Goal: Task Accomplishment & Management: Manage account settings

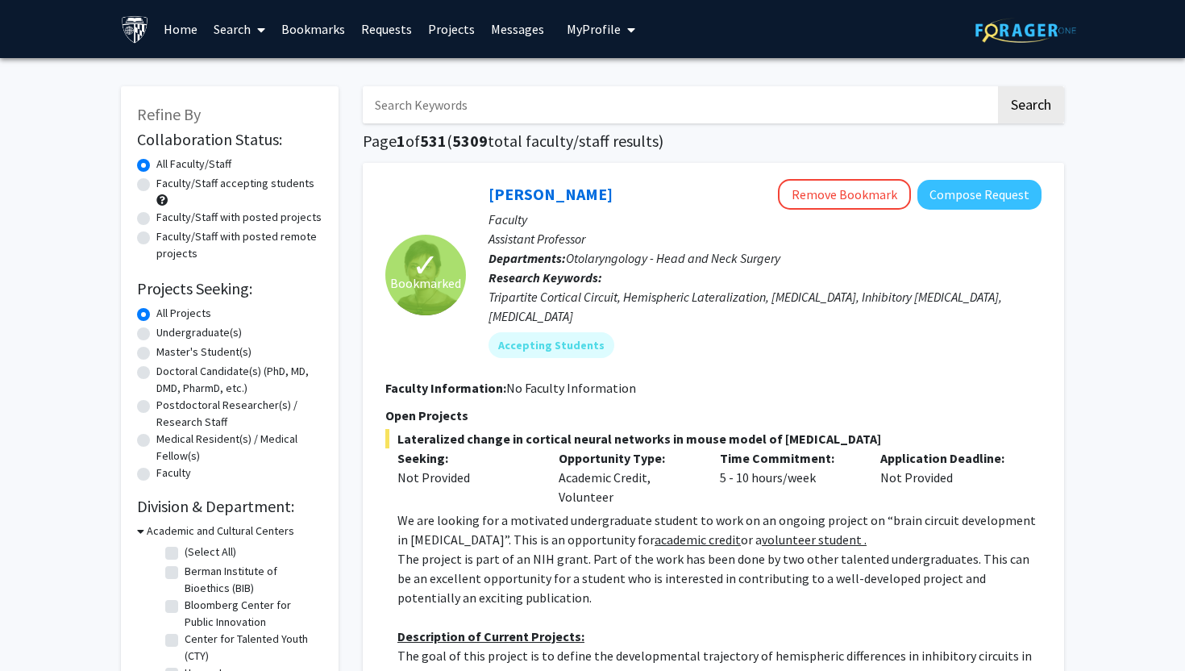
click at [597, 24] on span "My Profile" at bounding box center [594, 29] width 54 height 16
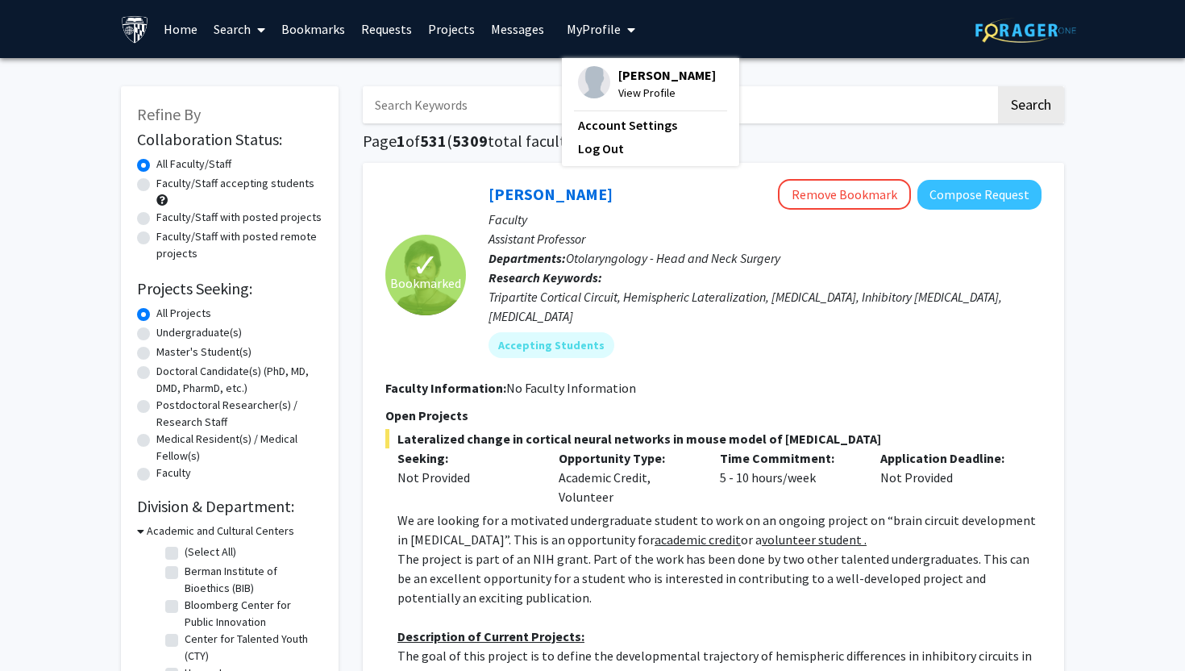
click at [644, 84] on span "[PERSON_NAME]" at bounding box center [667, 75] width 98 height 18
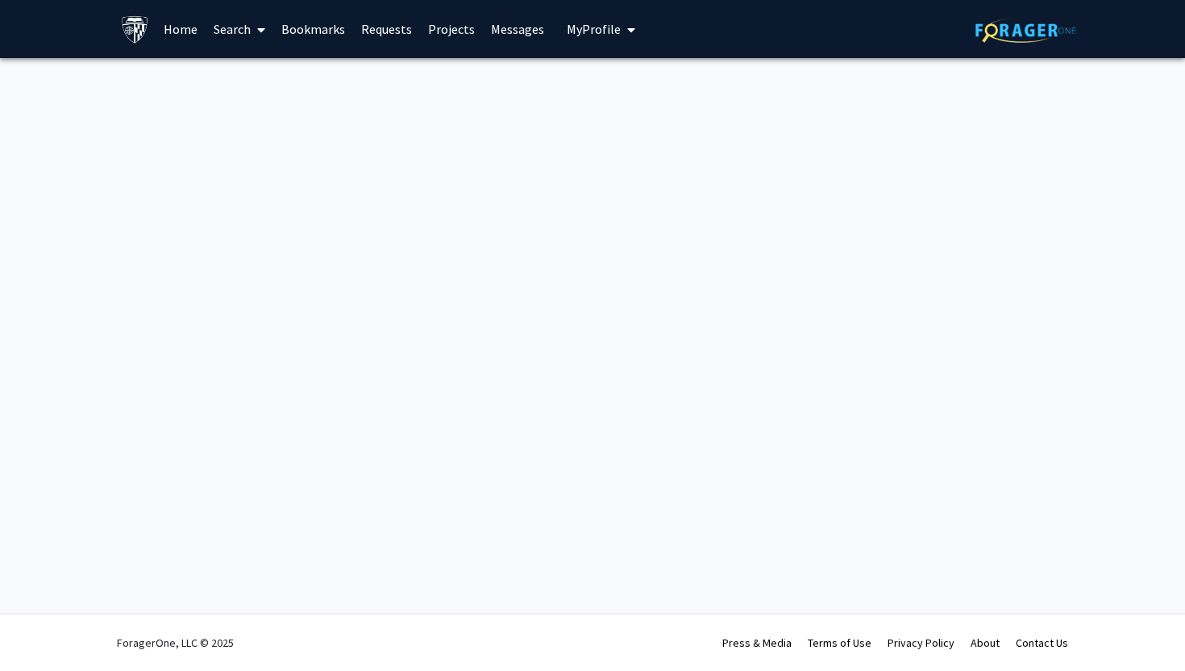
click at [604, 31] on span "My Profile" at bounding box center [594, 29] width 54 height 16
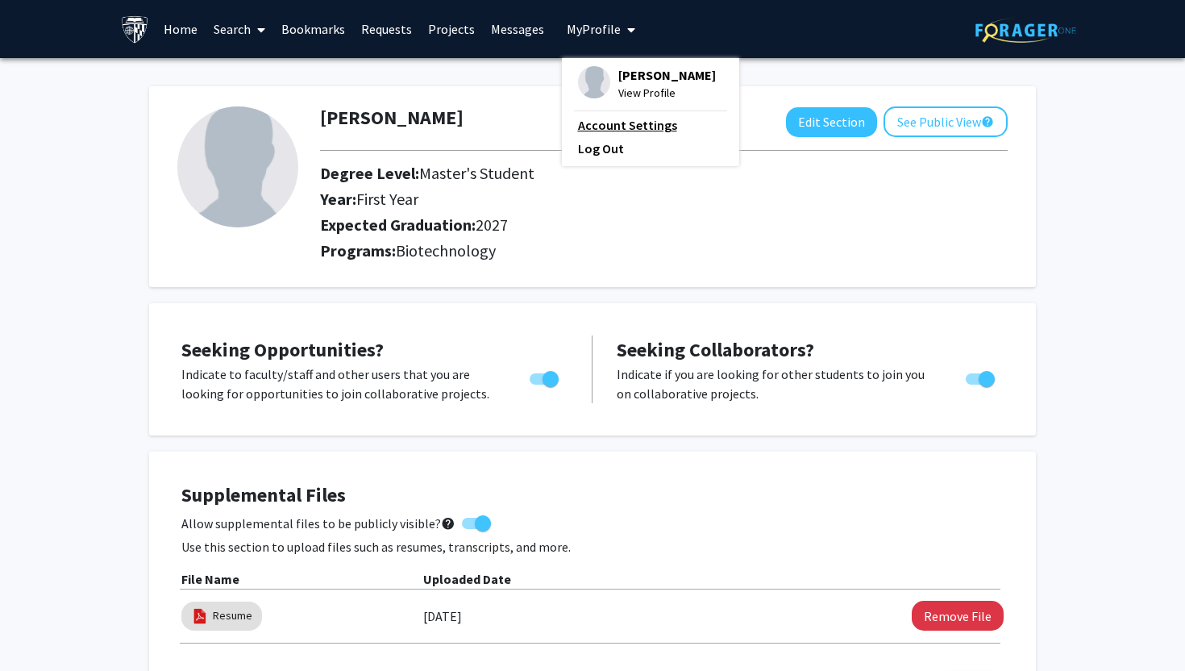
click at [605, 135] on link "Account Settings" at bounding box center [650, 124] width 145 height 19
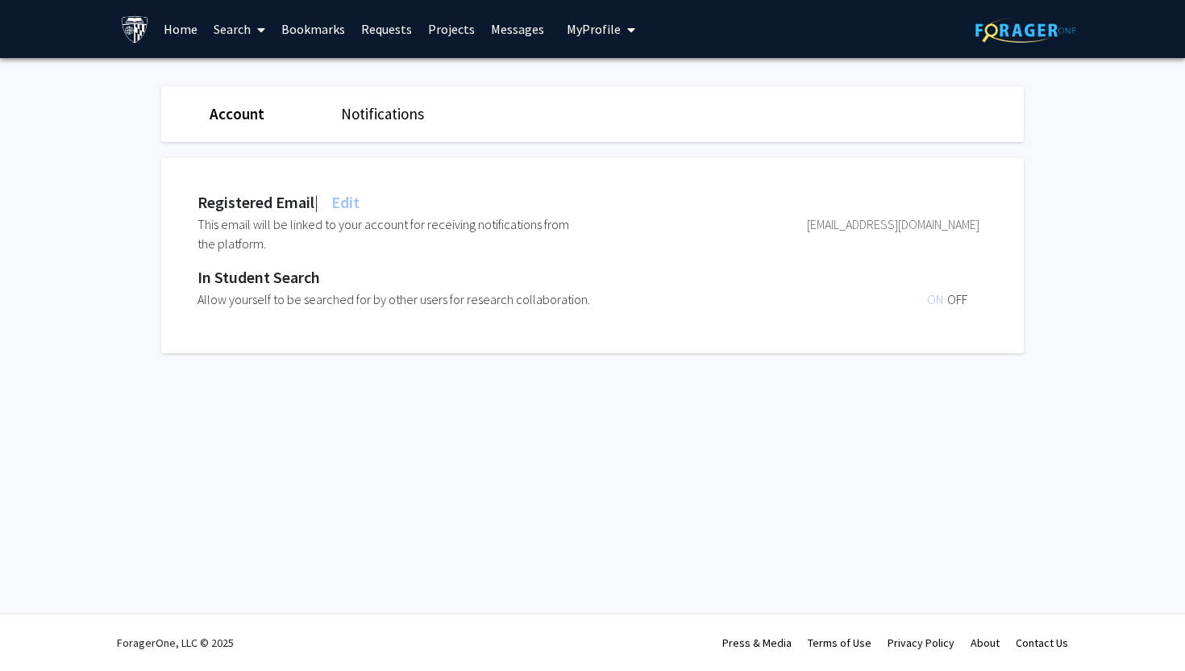
click at [562, 29] on button "My Profile" at bounding box center [601, 29] width 78 height 58
click at [631, 84] on span "[PERSON_NAME]" at bounding box center [667, 75] width 98 height 18
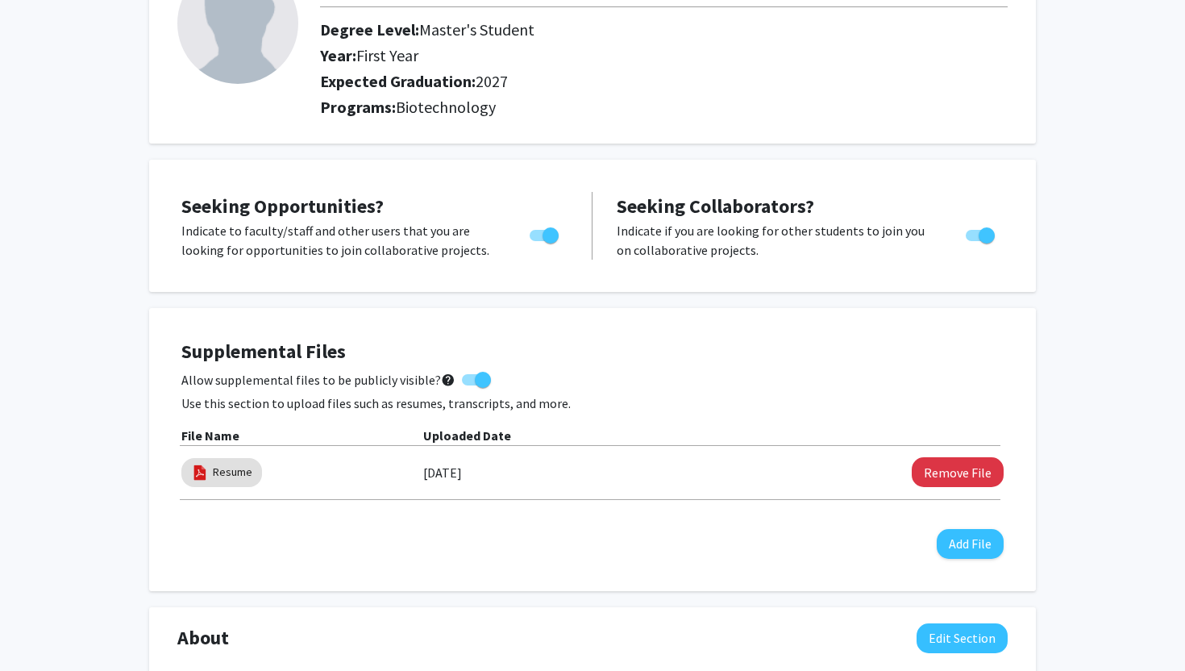
scroll to position [145, 0]
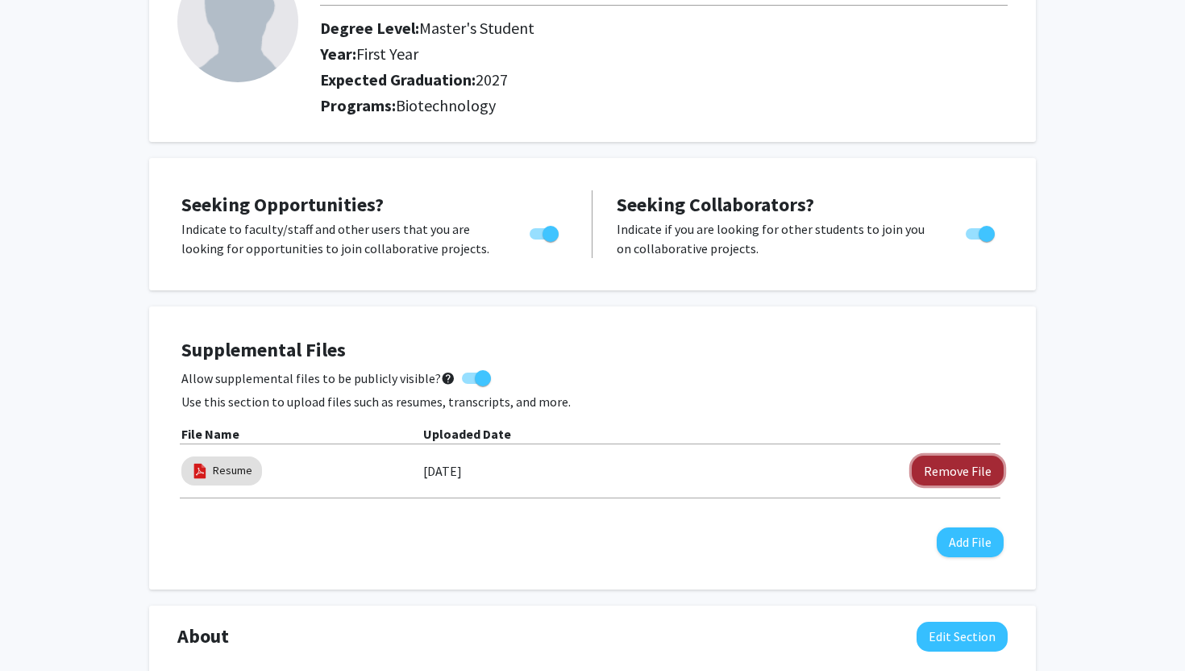
click at [967, 481] on button "Remove File" at bounding box center [958, 471] width 92 height 30
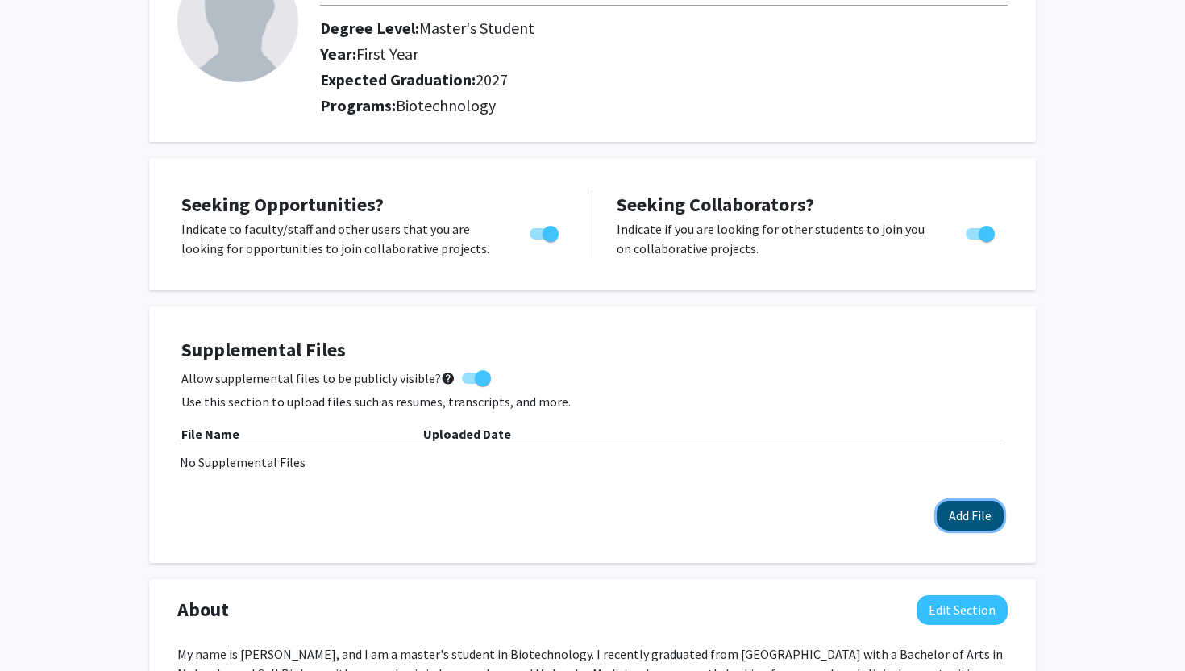
click at [963, 511] on button "Add File" at bounding box center [970, 516] width 67 height 30
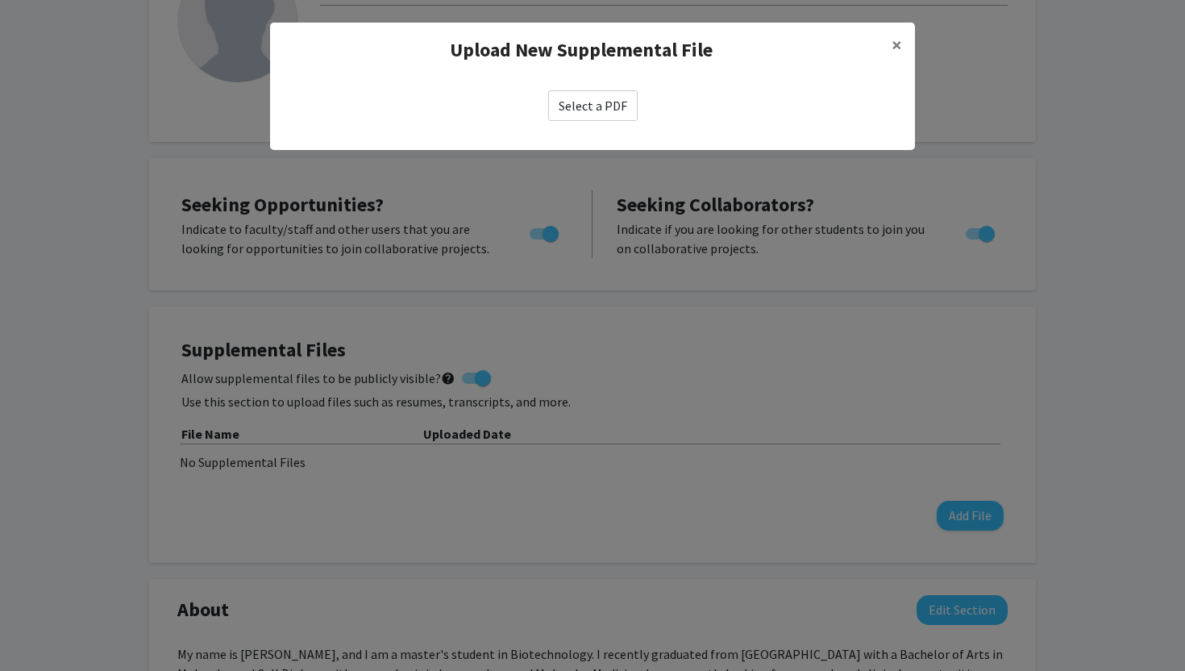
click at [610, 106] on label "Select a PDF" at bounding box center [592, 105] width 89 height 31
click at [0, 0] on input "Select a PDF" at bounding box center [0, 0] width 0 height 0
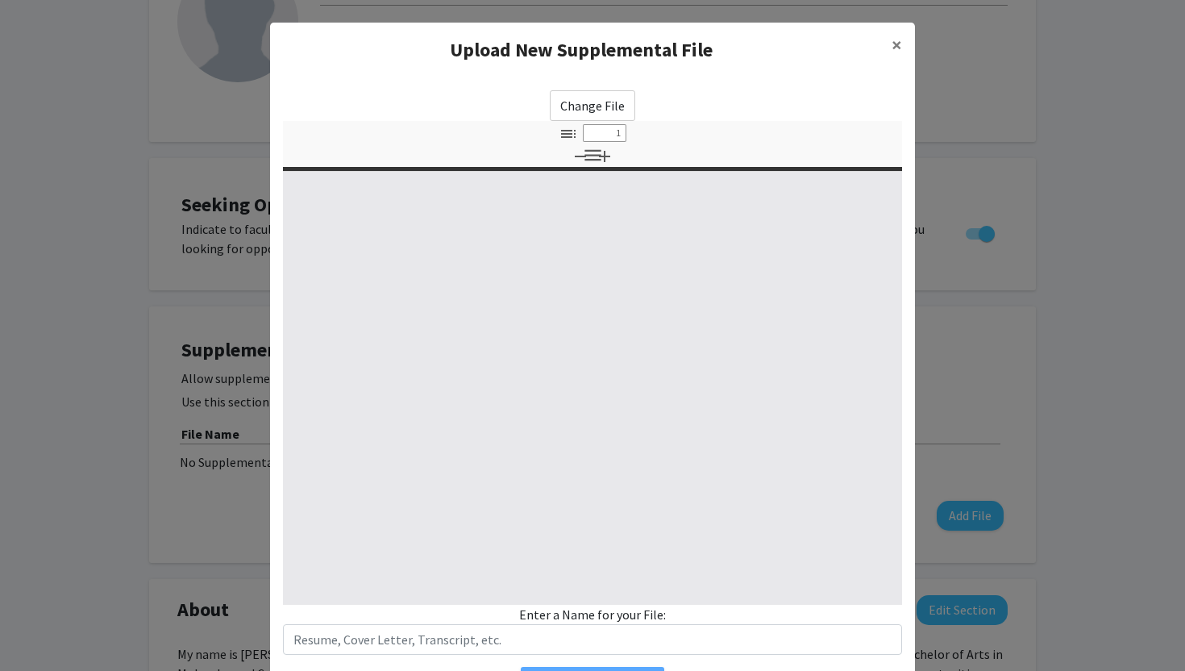
select select "custom"
type input "0"
select select "custom"
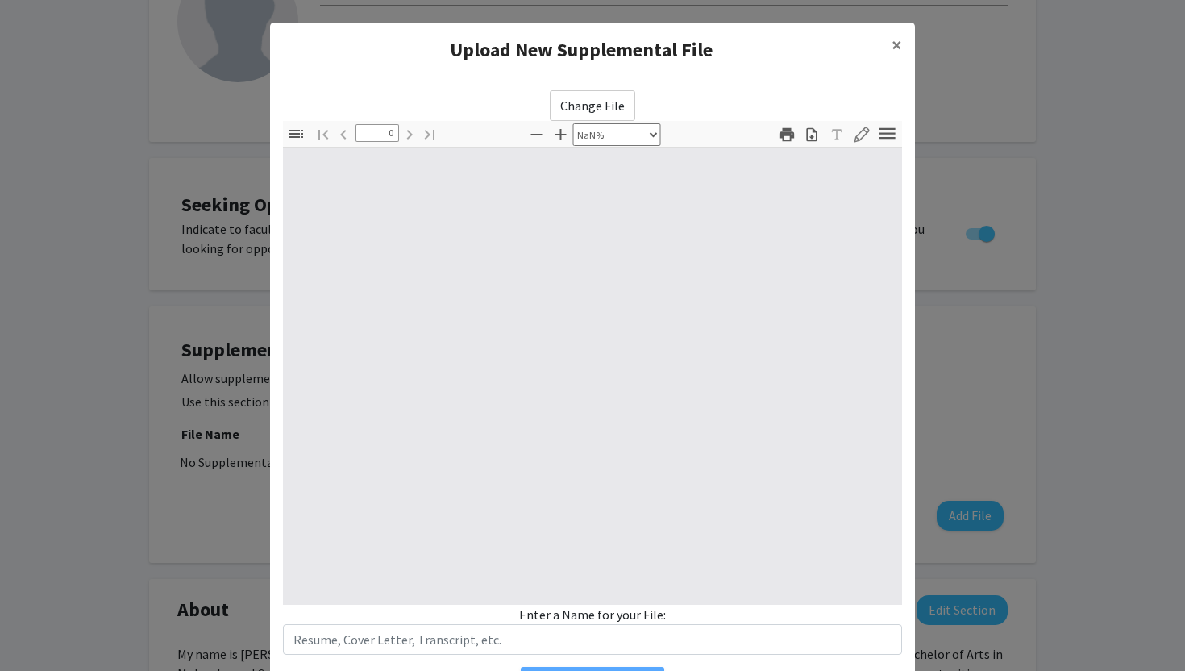
type input "1"
select select "auto"
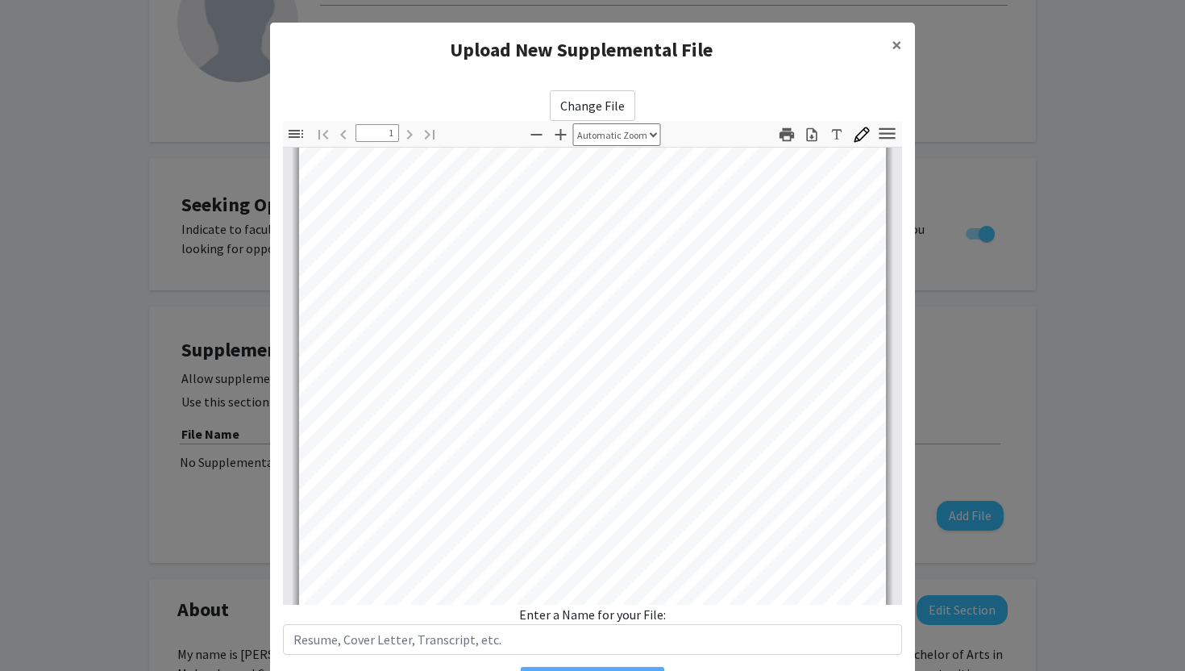
scroll to position [248, 0]
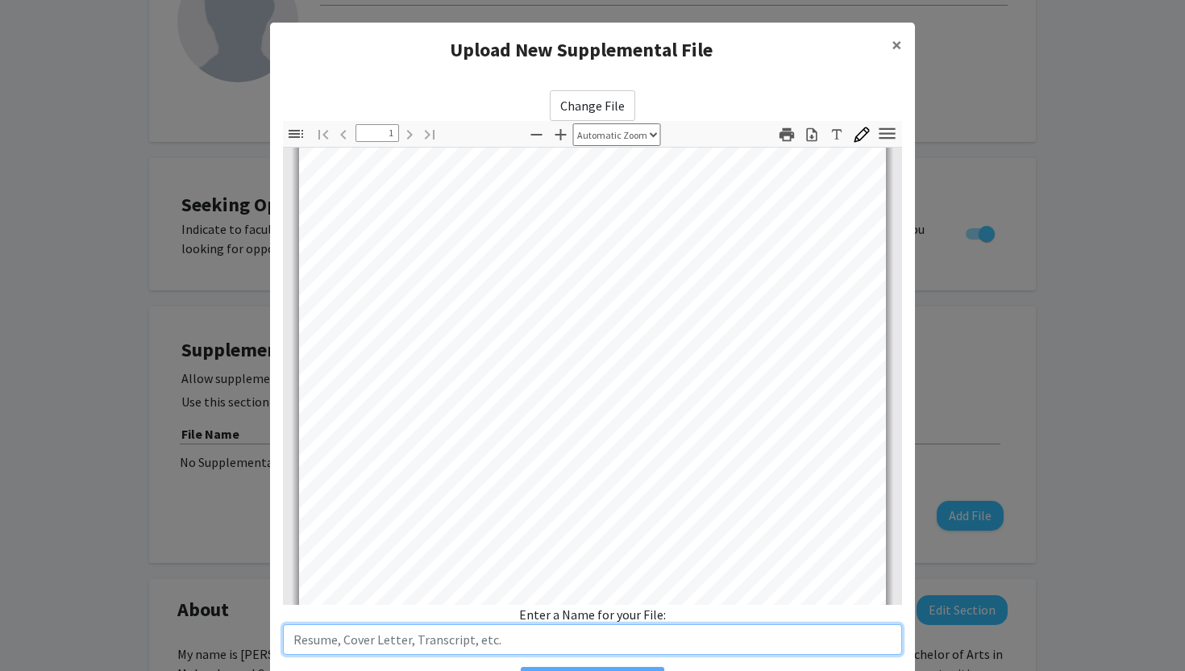
click at [440, 645] on input "text" at bounding box center [592, 639] width 619 height 31
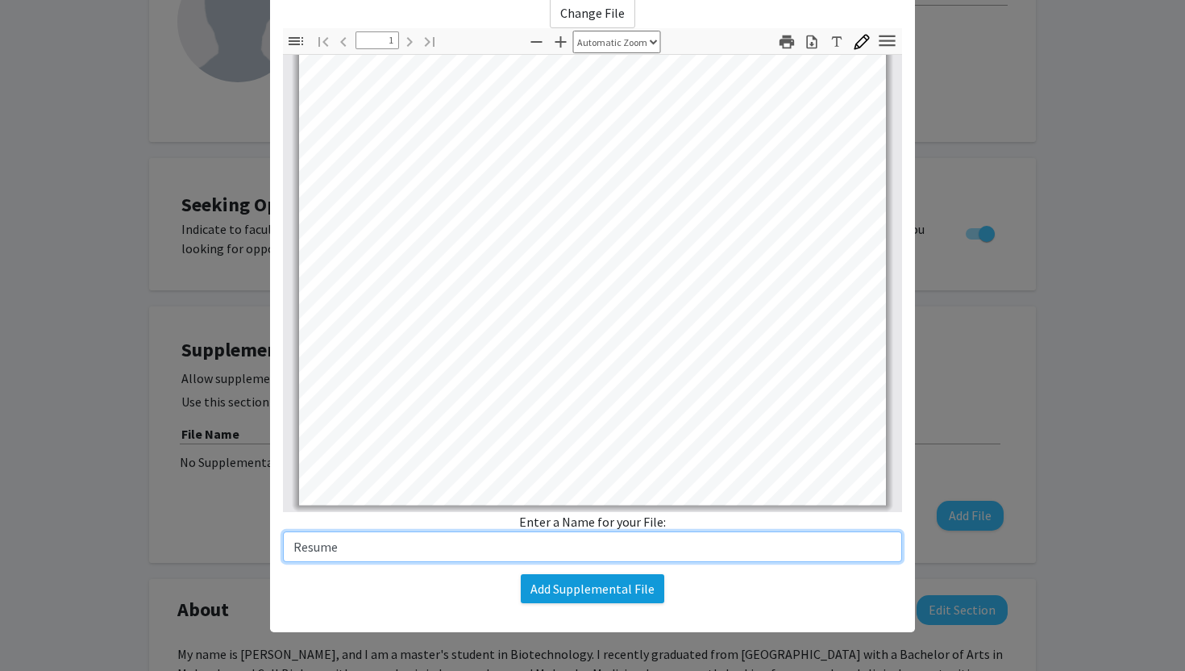
type input "Resume"
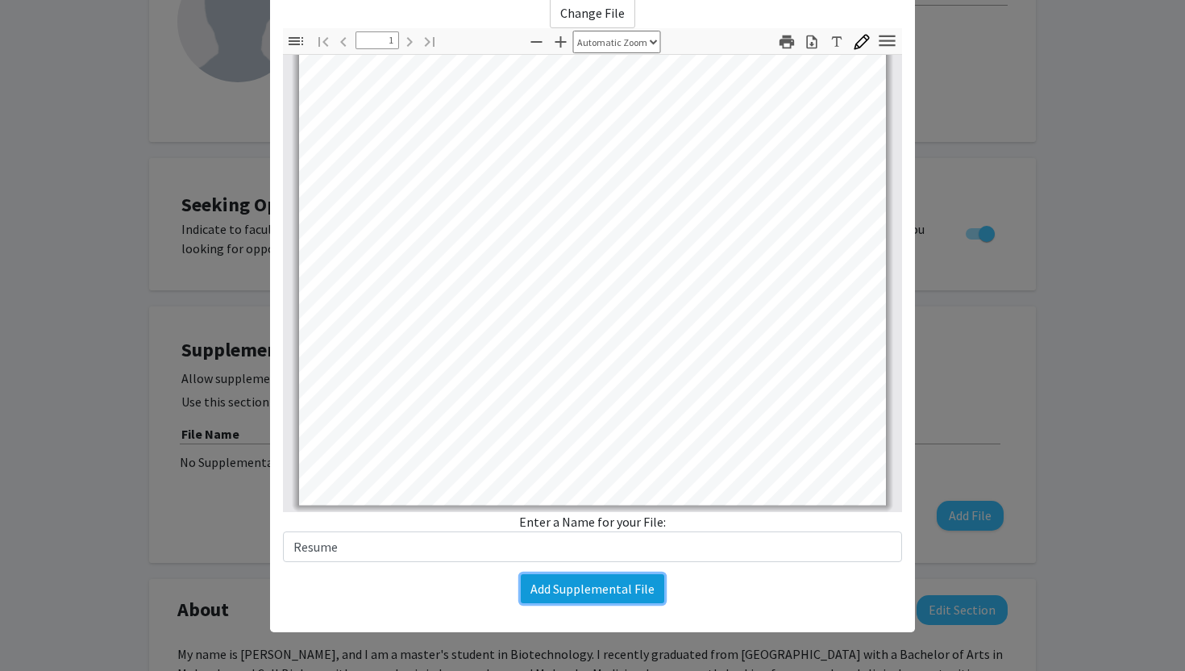
click at [599, 593] on button "Add Supplemental File" at bounding box center [593, 588] width 144 height 29
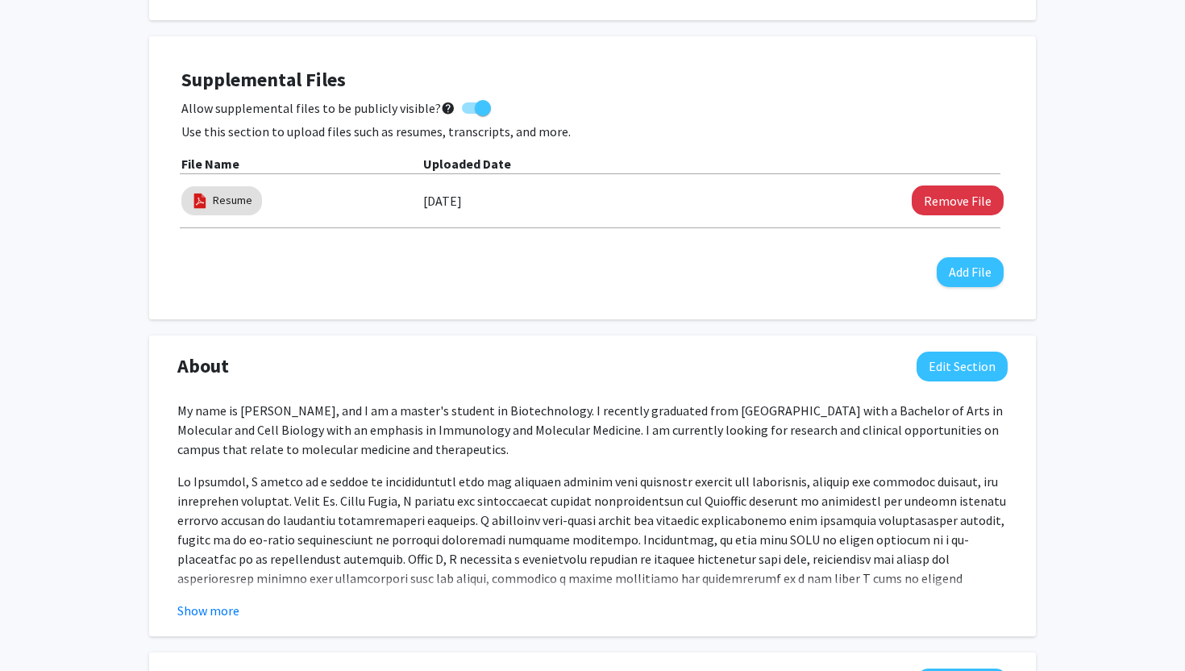
scroll to position [0, 0]
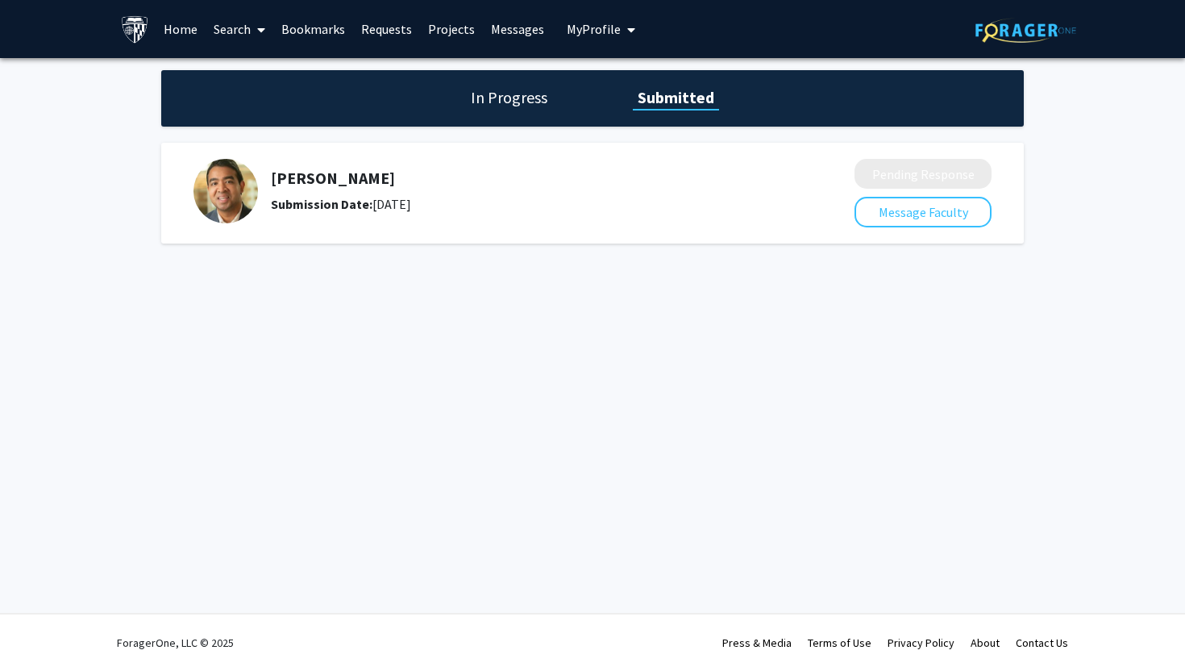
click at [538, 92] on h1 "In Progress" at bounding box center [509, 97] width 86 height 23
